Goal: Task Accomplishment & Management: Use online tool/utility

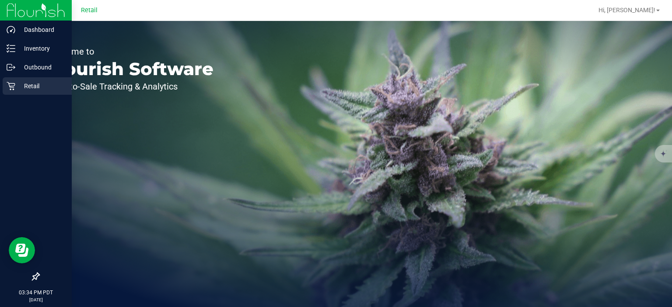
click at [4, 89] on div "Retail" at bounding box center [37, 85] width 69 height 17
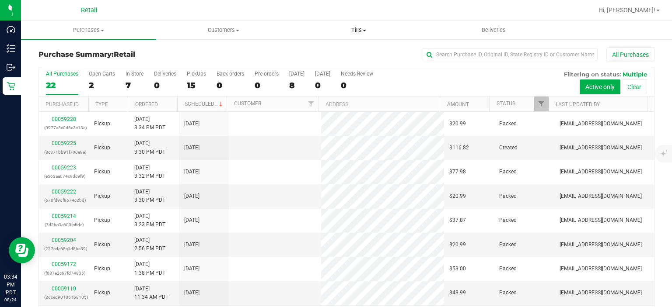
click at [364, 30] on span at bounding box center [363, 31] width 3 height 2
click at [332, 52] on span "Manage tills" at bounding box center [320, 52] width 59 height 7
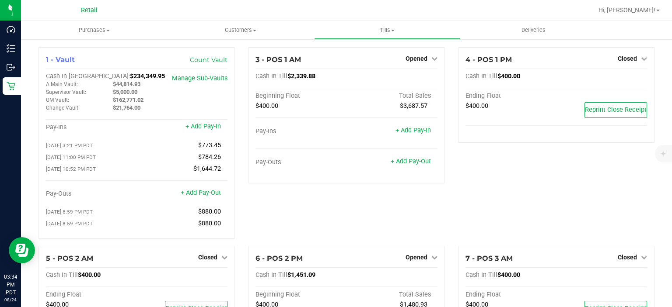
scroll to position [195, 0]
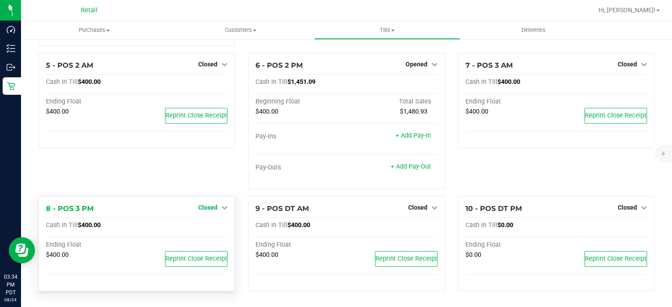
click at [213, 205] on span "Closed" at bounding box center [207, 207] width 19 height 7
click at [222, 210] on icon at bounding box center [224, 208] width 6 height 6
click at [218, 209] on link "Closed" at bounding box center [212, 207] width 29 height 7
click at [210, 226] on link "Open Till" at bounding box center [207, 225] width 23 height 7
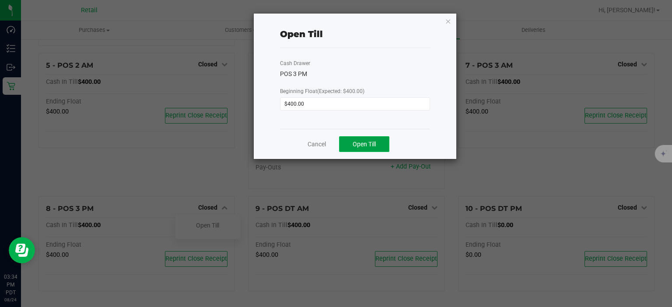
click at [358, 149] on button "Open Till" at bounding box center [364, 144] width 50 height 16
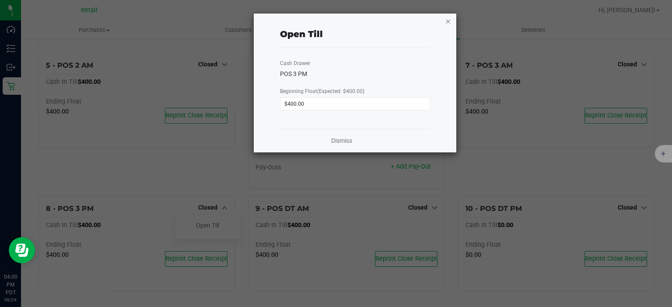
click at [450, 25] on icon "button" at bounding box center [448, 21] width 6 height 10
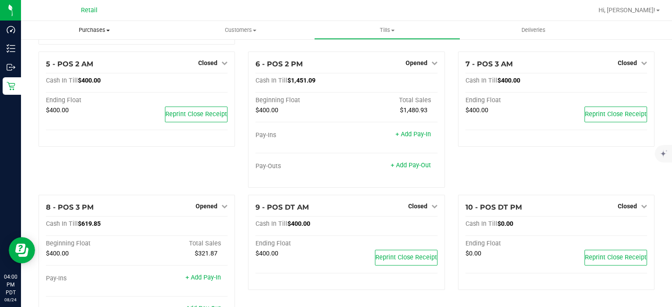
click at [90, 37] on uib-tab-heading "Purchases Summary of purchases Fulfillment All purchases" at bounding box center [94, 30] width 146 height 18
click at [241, 30] on span "Customers" at bounding box center [241, 30] width 146 height 8
click at [206, 54] on span "All customers" at bounding box center [198, 52] width 63 height 7
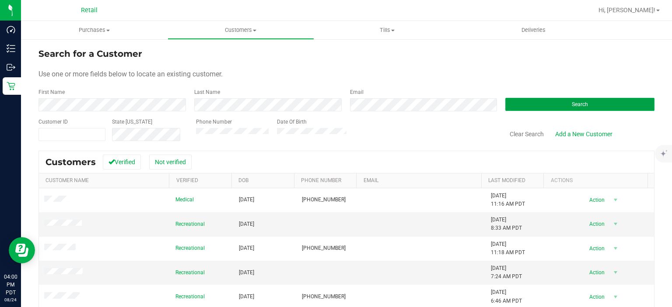
click at [588, 108] on button "Search" at bounding box center [579, 104] width 149 height 13
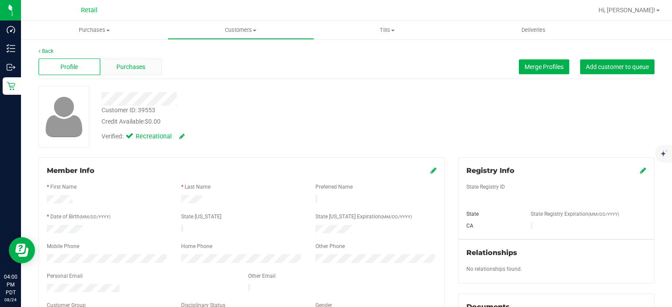
click at [144, 62] on div "Purchases" at bounding box center [131, 67] width 62 height 17
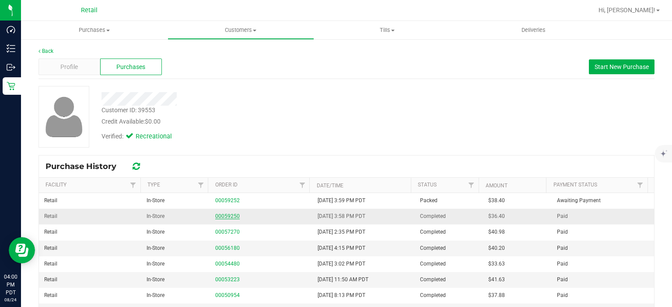
click at [227, 218] on link "00059250" at bounding box center [227, 216] width 24 height 6
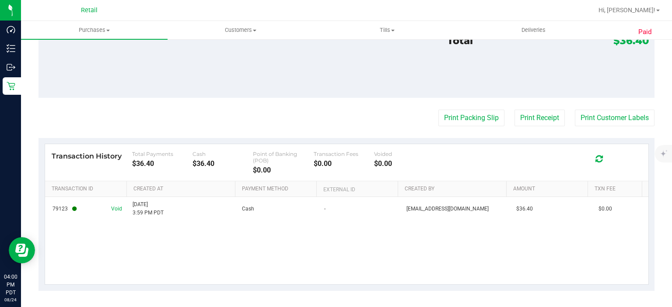
scroll to position [399, 0]
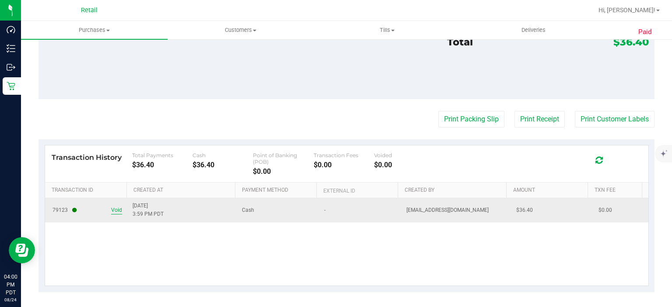
click at [114, 206] on span "Void" at bounding box center [116, 210] width 11 height 8
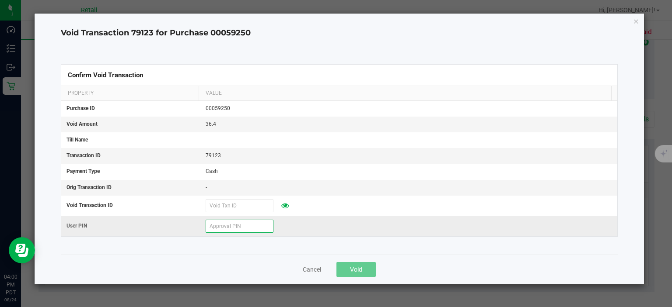
click at [248, 226] on input "text" at bounding box center [239, 226] width 68 height 13
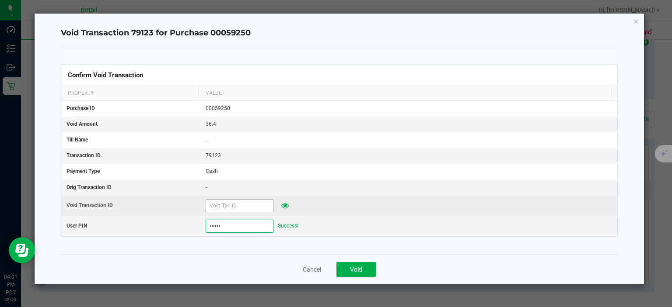
type input "844907"
click at [247, 206] on input "text" at bounding box center [239, 205] width 68 height 13
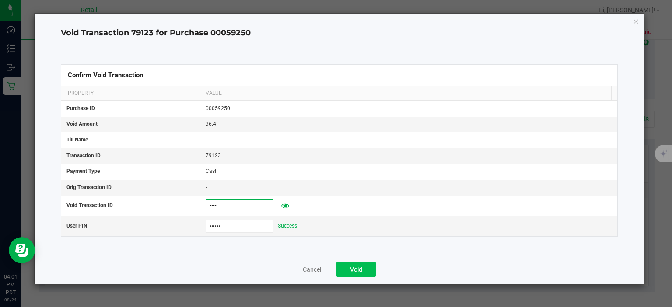
type input "9250"
click at [358, 266] on span "Void" at bounding box center [356, 269] width 12 height 7
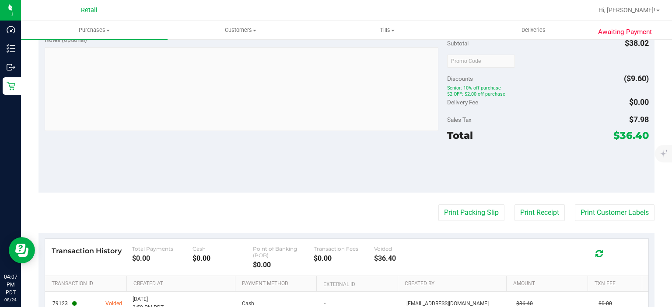
scroll to position [296, 0]
